Goal: Use online tool/utility

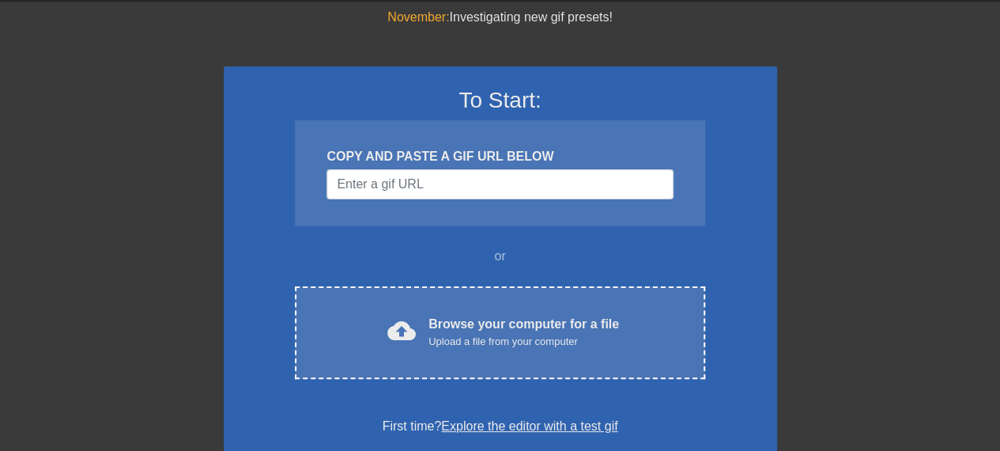
scroll to position [79, 0]
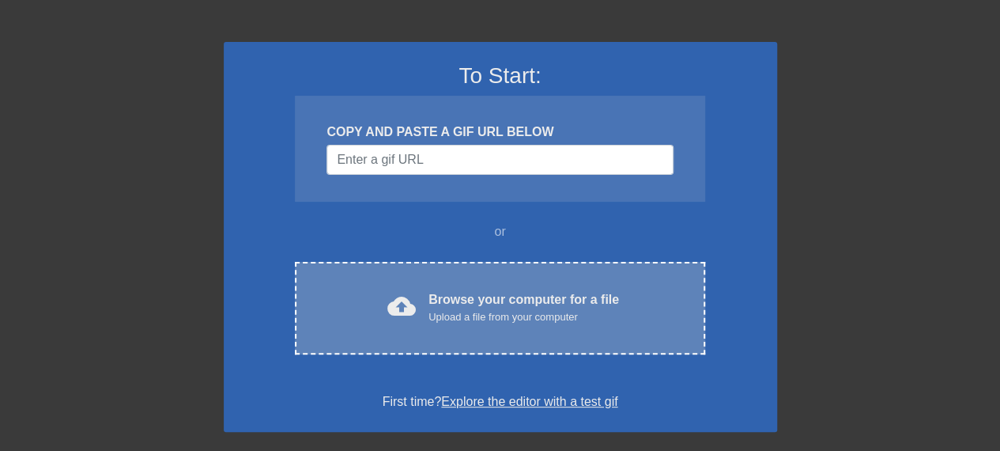
click at [475, 290] on div "Browse your computer for a file Upload a file from your computer" at bounding box center [524, 307] width 191 height 35
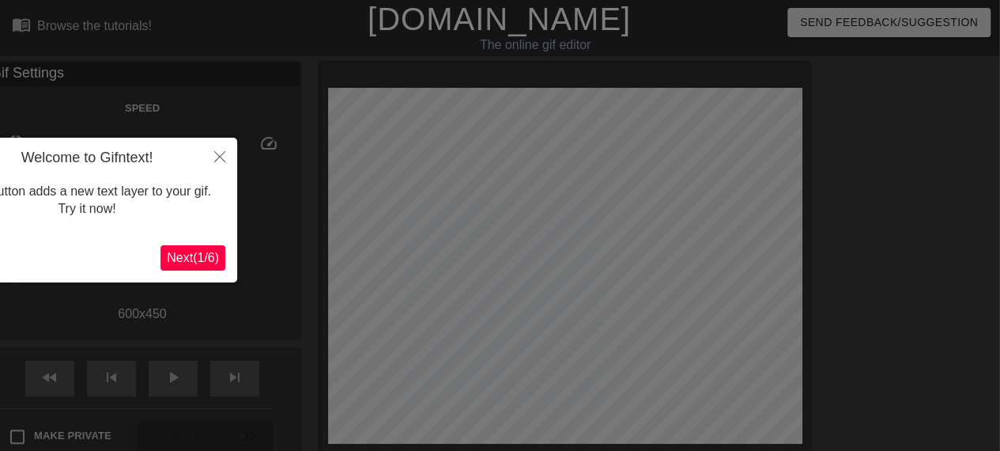
scroll to position [0, 0]
click at [218, 161] on icon "Close" at bounding box center [220, 156] width 11 height 11
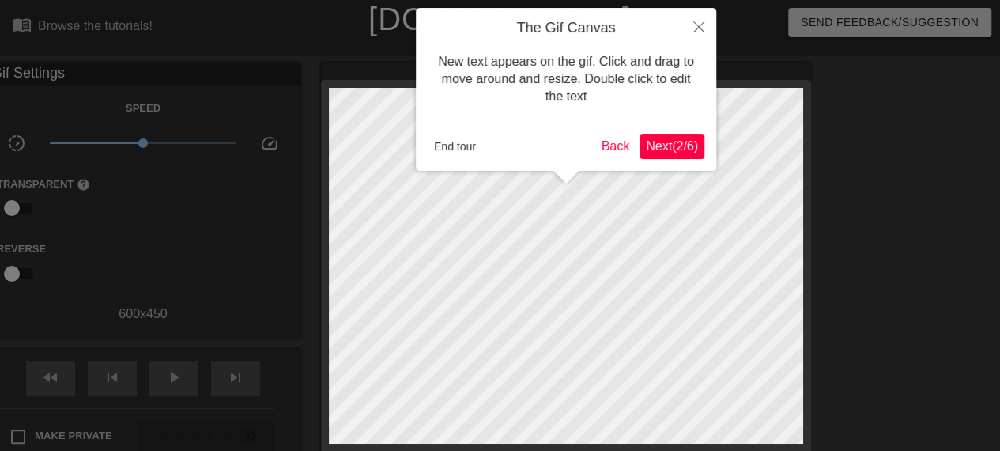
click at [664, 146] on span "Next ( 2 / 6 )" at bounding box center [672, 145] width 52 height 13
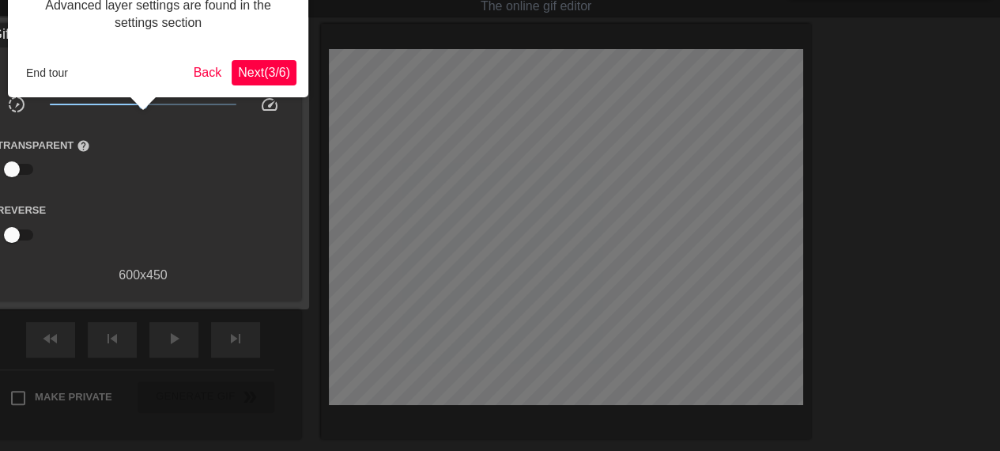
click at [270, 77] on span "Next ( 3 / 6 )" at bounding box center [264, 72] width 52 height 13
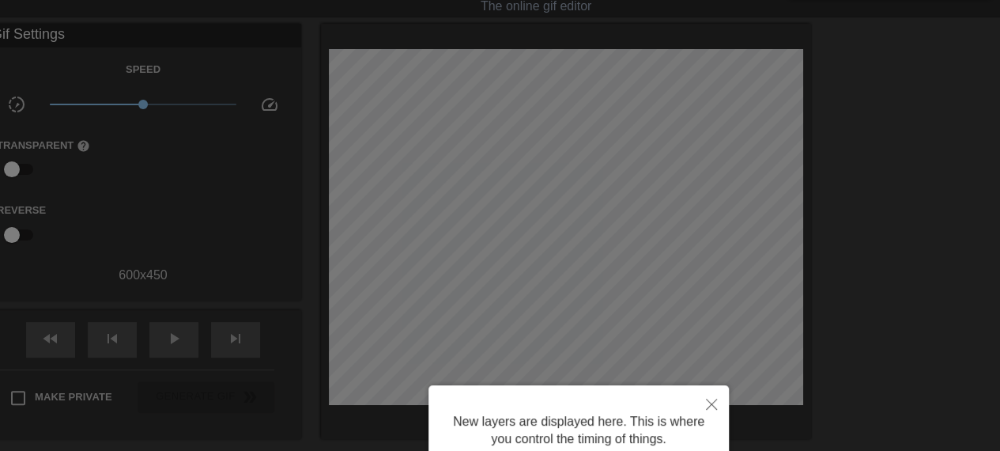
scroll to position [13, 0]
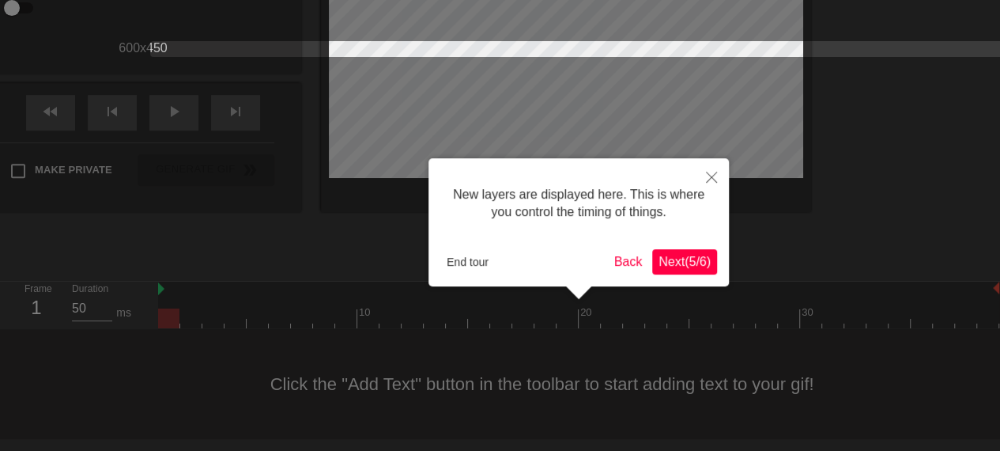
click at [680, 259] on span "Next ( 5 / 6 )" at bounding box center [685, 261] width 52 height 13
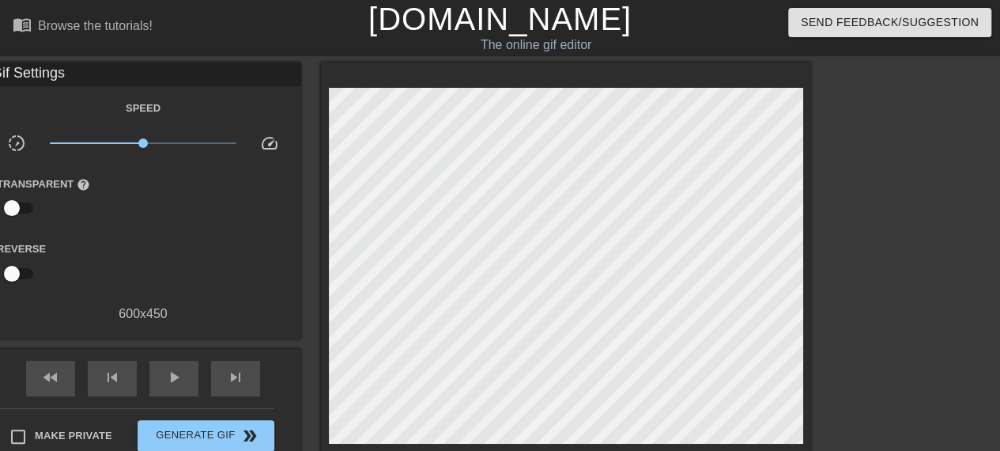
scroll to position [8, 0]
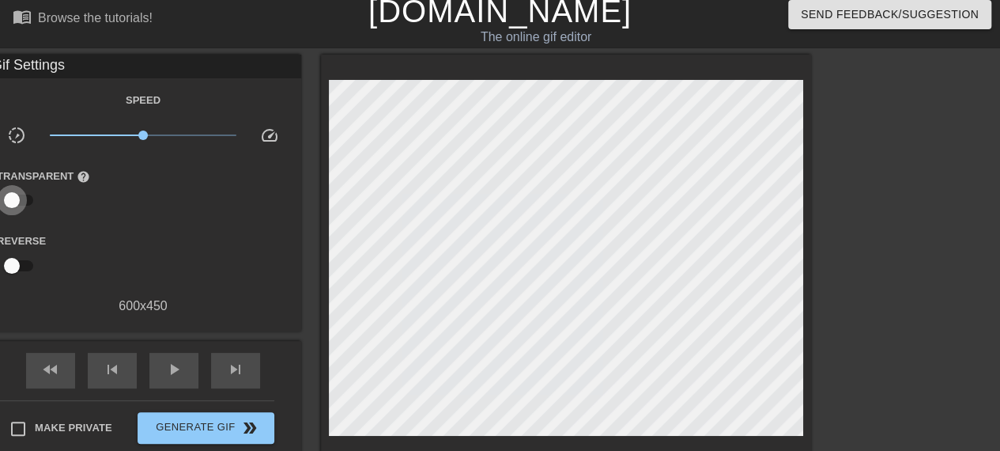
click at [13, 202] on input "checkbox" at bounding box center [12, 200] width 90 height 30
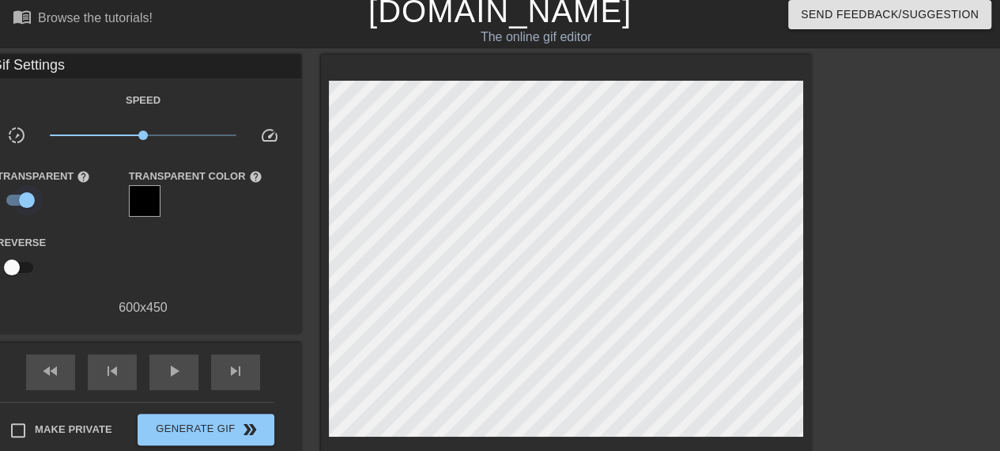
click at [21, 198] on input "checkbox" at bounding box center [27, 200] width 90 height 30
checkbox input "false"
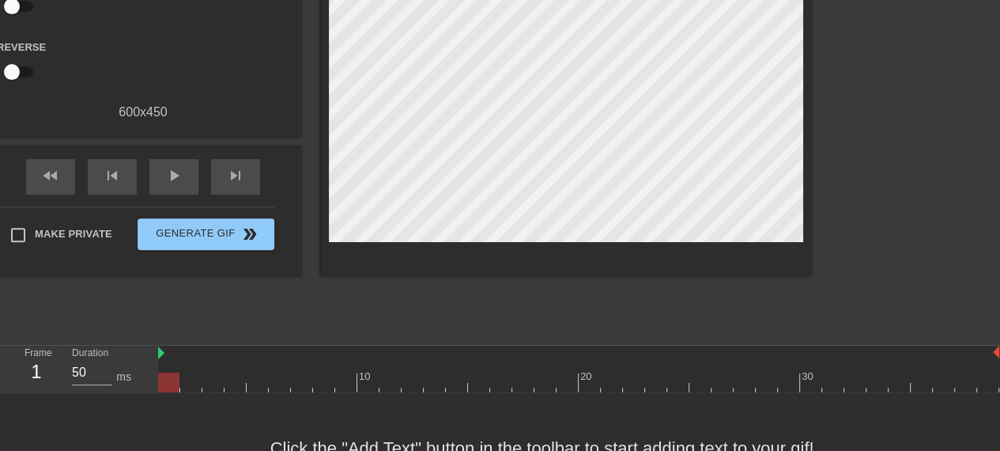
scroll to position [266, 0]
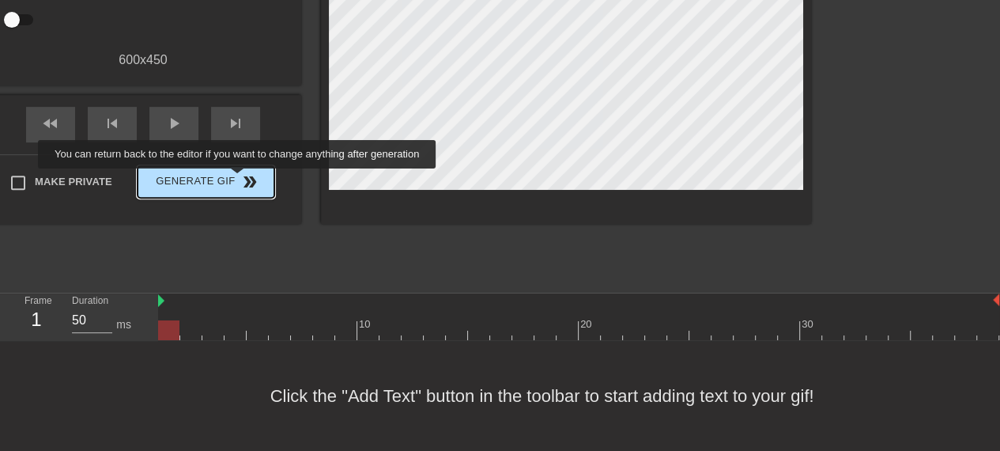
click at [239, 180] on button "Generate Gif double_arrow" at bounding box center [206, 182] width 137 height 32
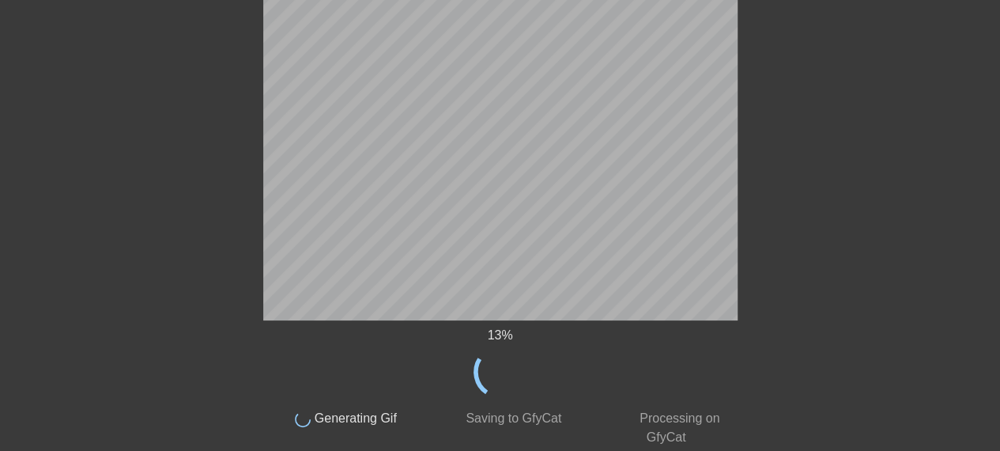
scroll to position [0, 0]
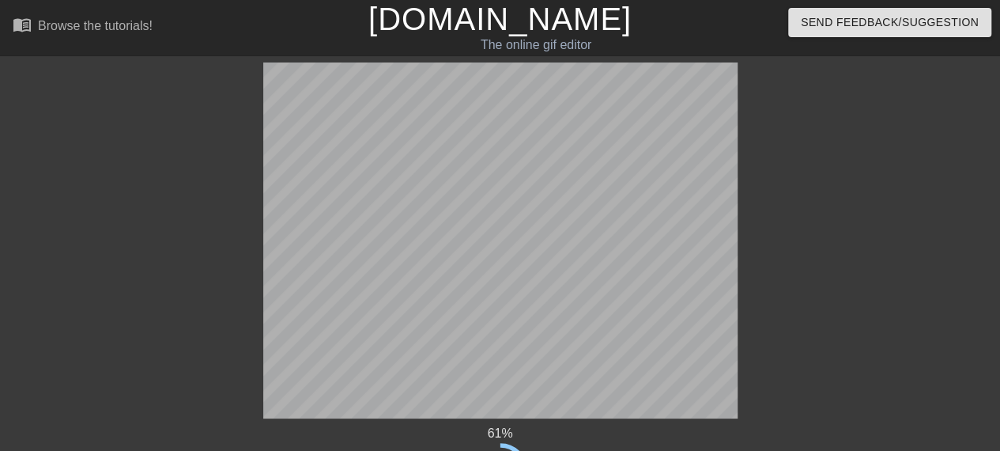
click at [85, 79] on div at bounding box center [125, 299] width 237 height 475
